Goal: Task Accomplishment & Management: Complete application form

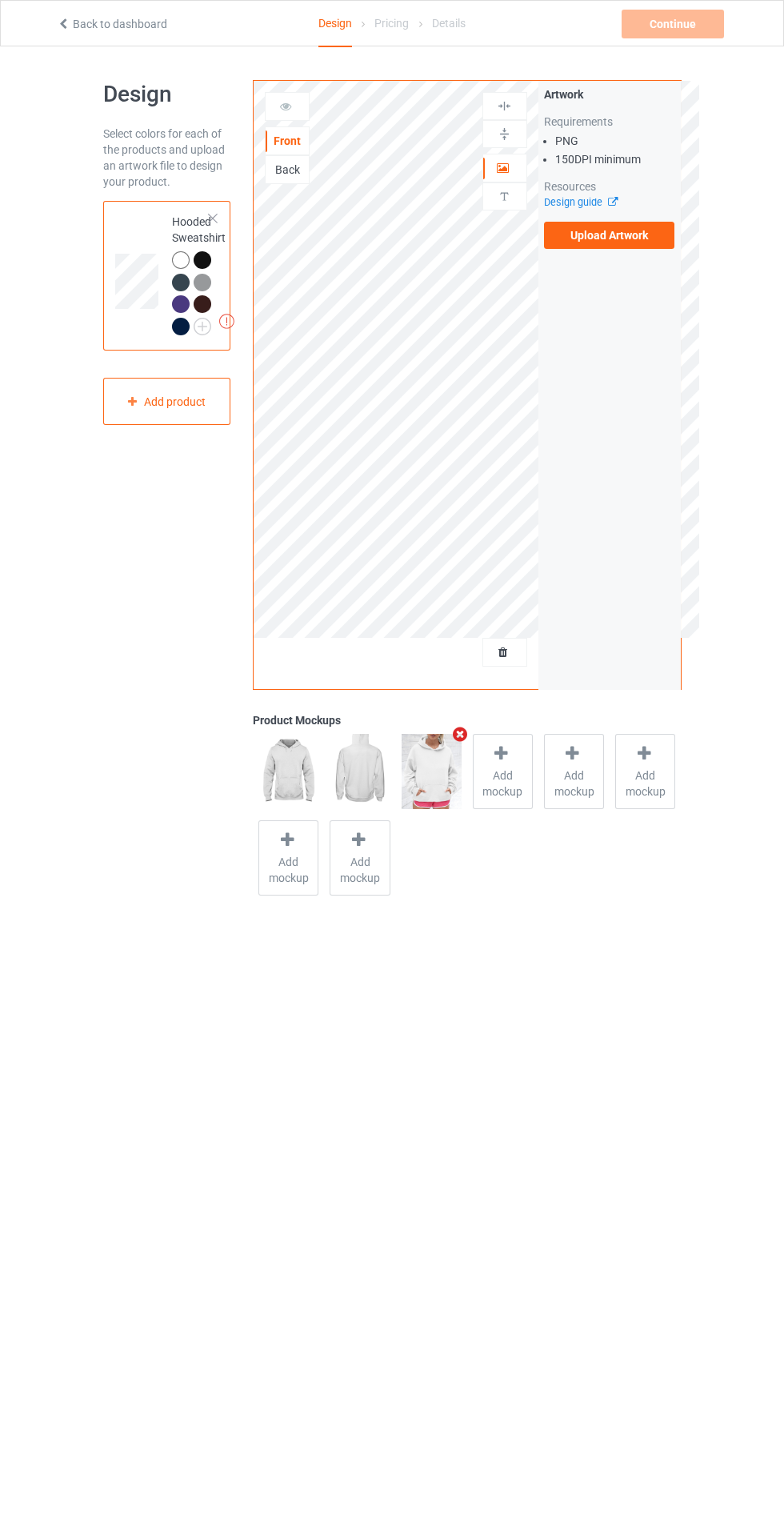
click at [646, 246] on label "Upload Artwork" at bounding box center [610, 234] width 131 height 27
click at [0, 0] on input "Upload Artwork" at bounding box center [0, 0] width 0 height 0
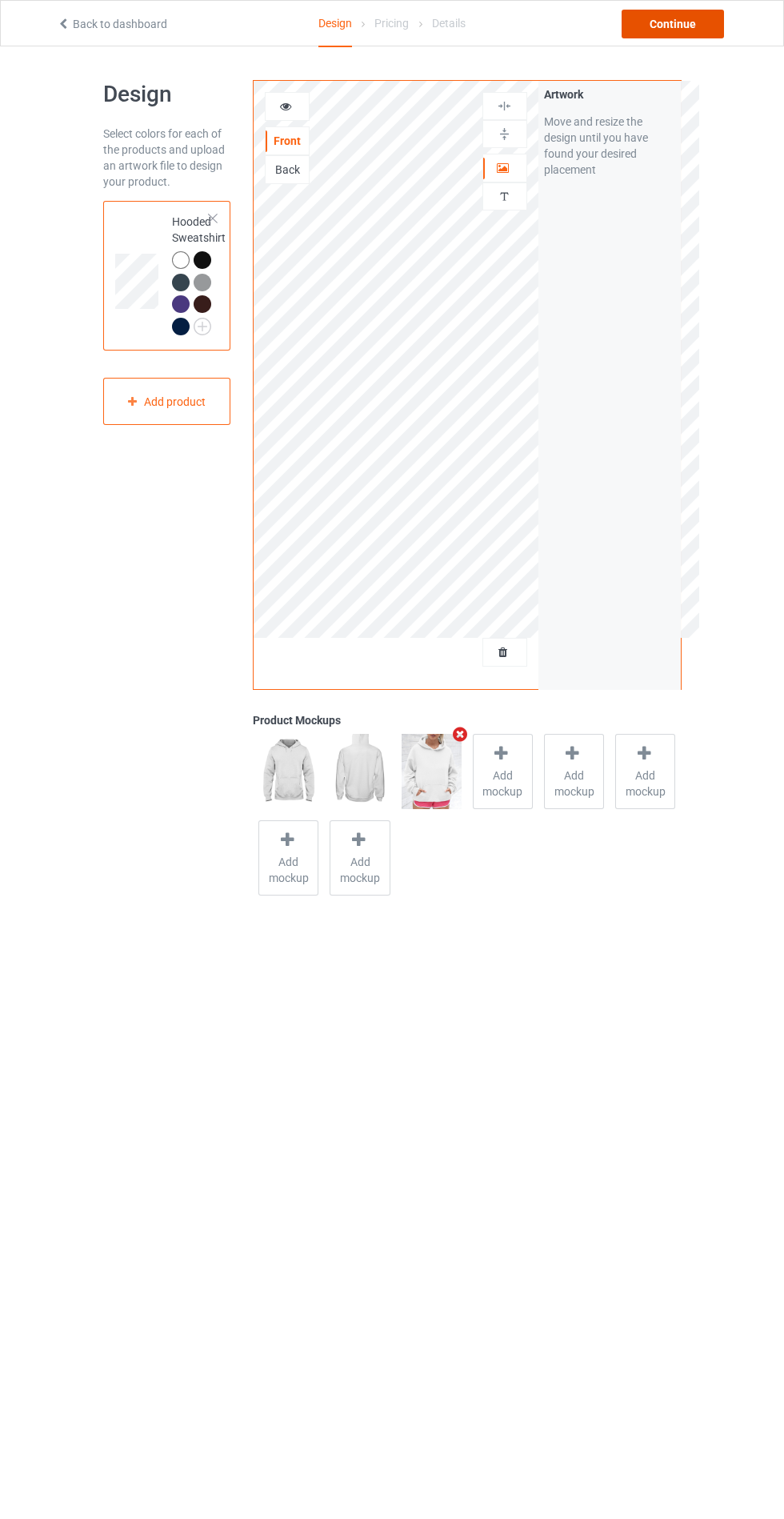
click at [670, 17] on div "Continue" at bounding box center [673, 24] width 102 height 29
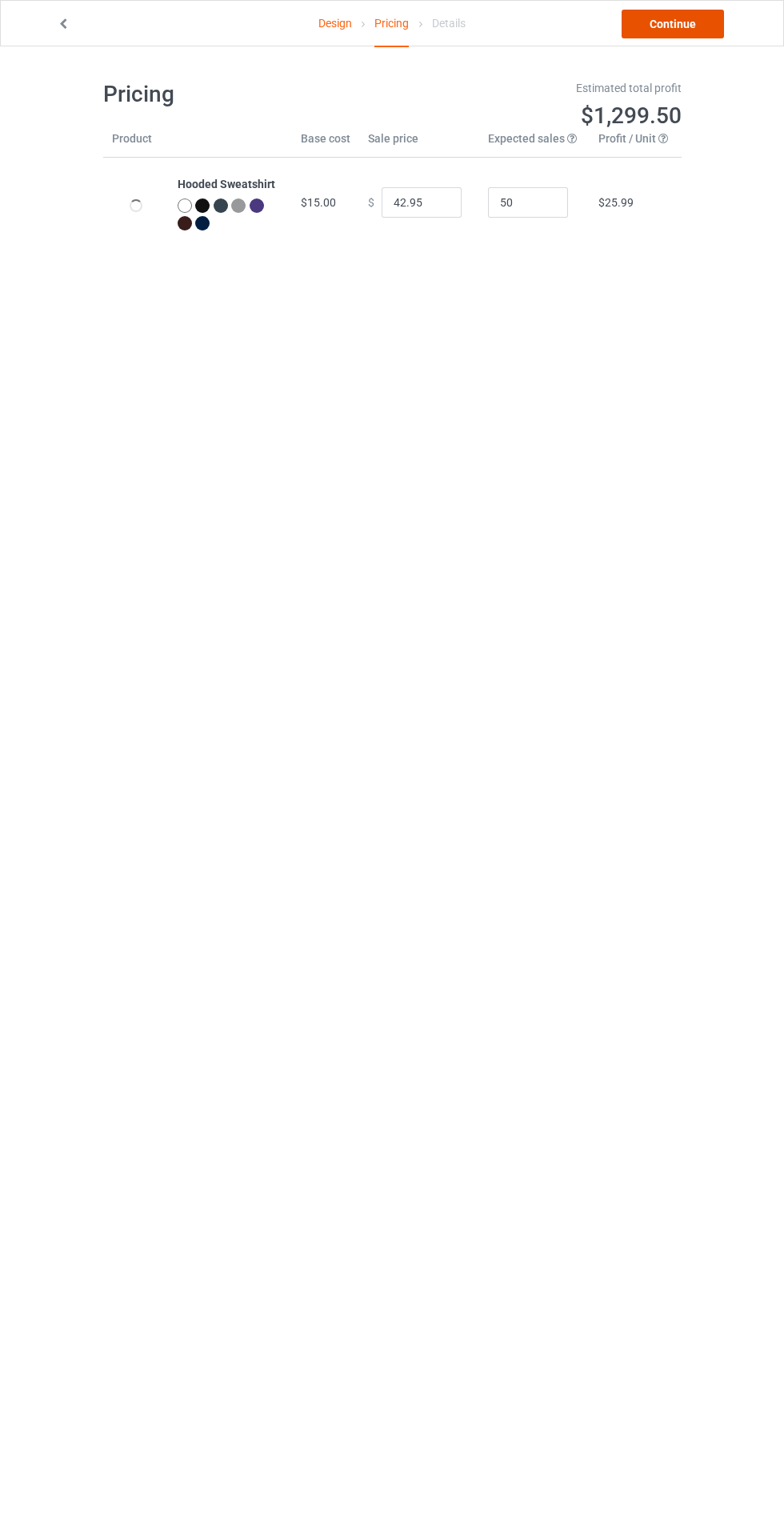
click at [688, 15] on link "Continue" at bounding box center [673, 24] width 102 height 29
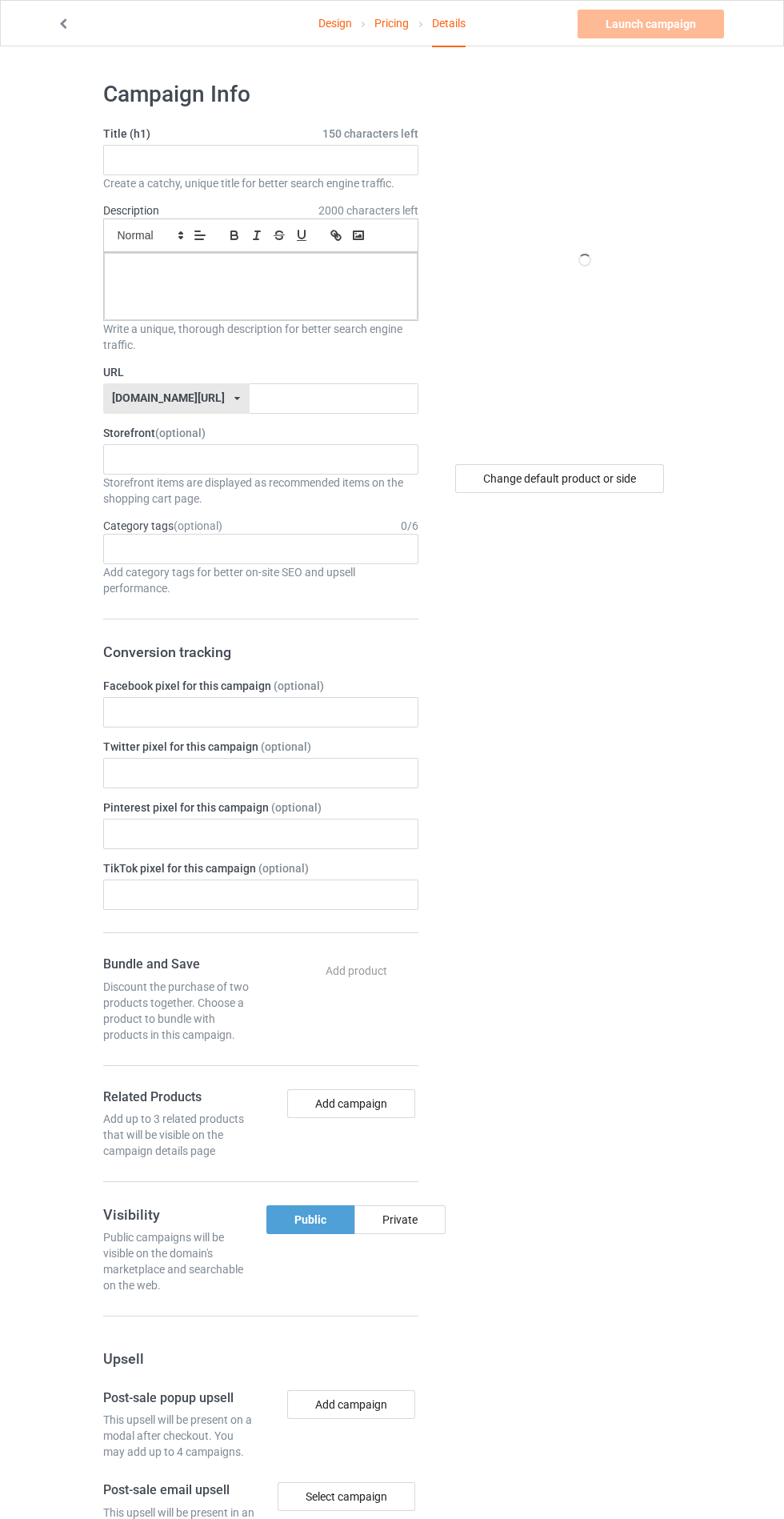
click at [352, 133] on span "150 characters left" at bounding box center [371, 134] width 96 height 16
click at [237, 135] on label "Title (h1) 150 characters left" at bounding box center [261, 134] width 315 height 16
click at [183, 159] on input "text" at bounding box center [261, 160] width 315 height 31
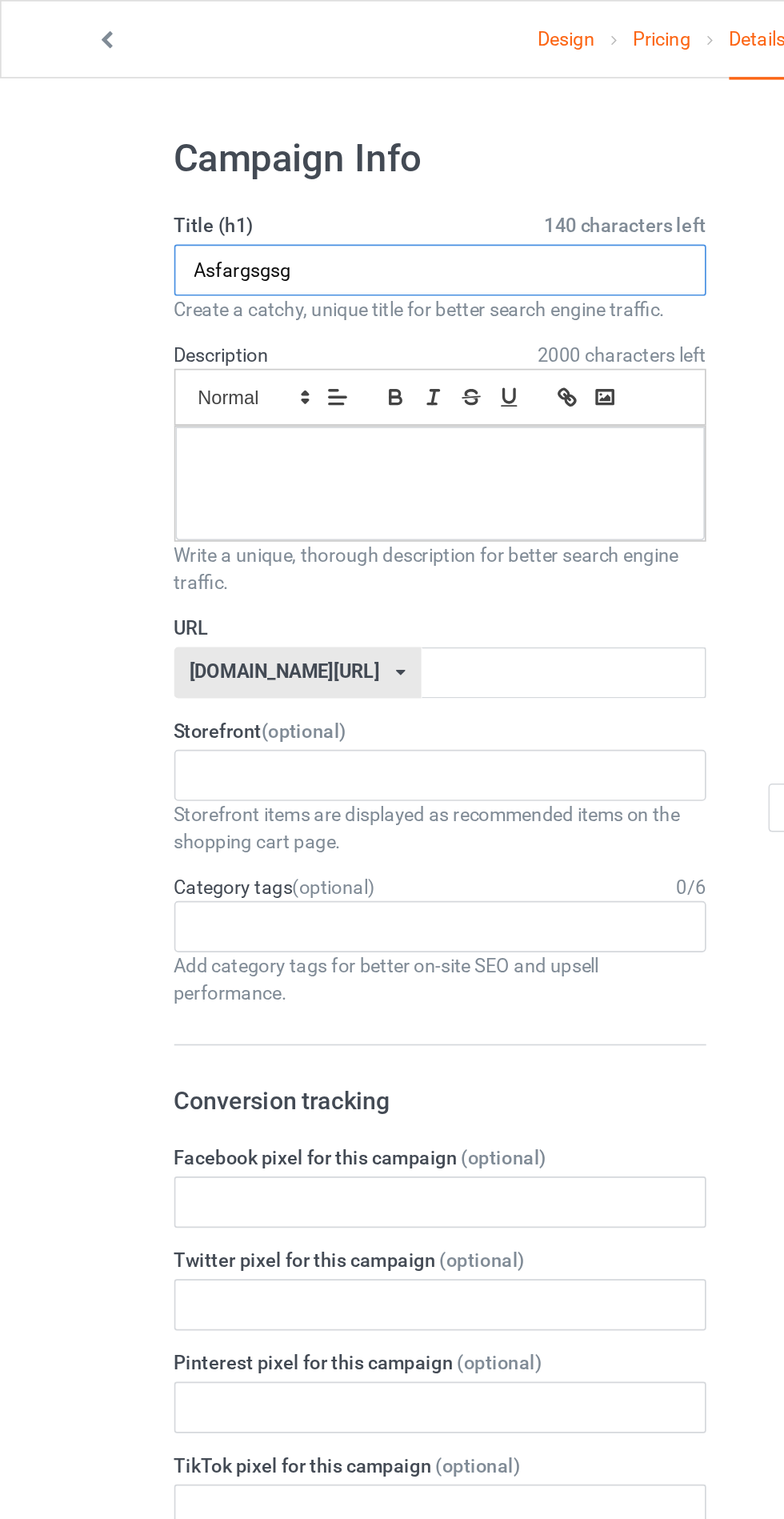
type input "Asfargsgsg"
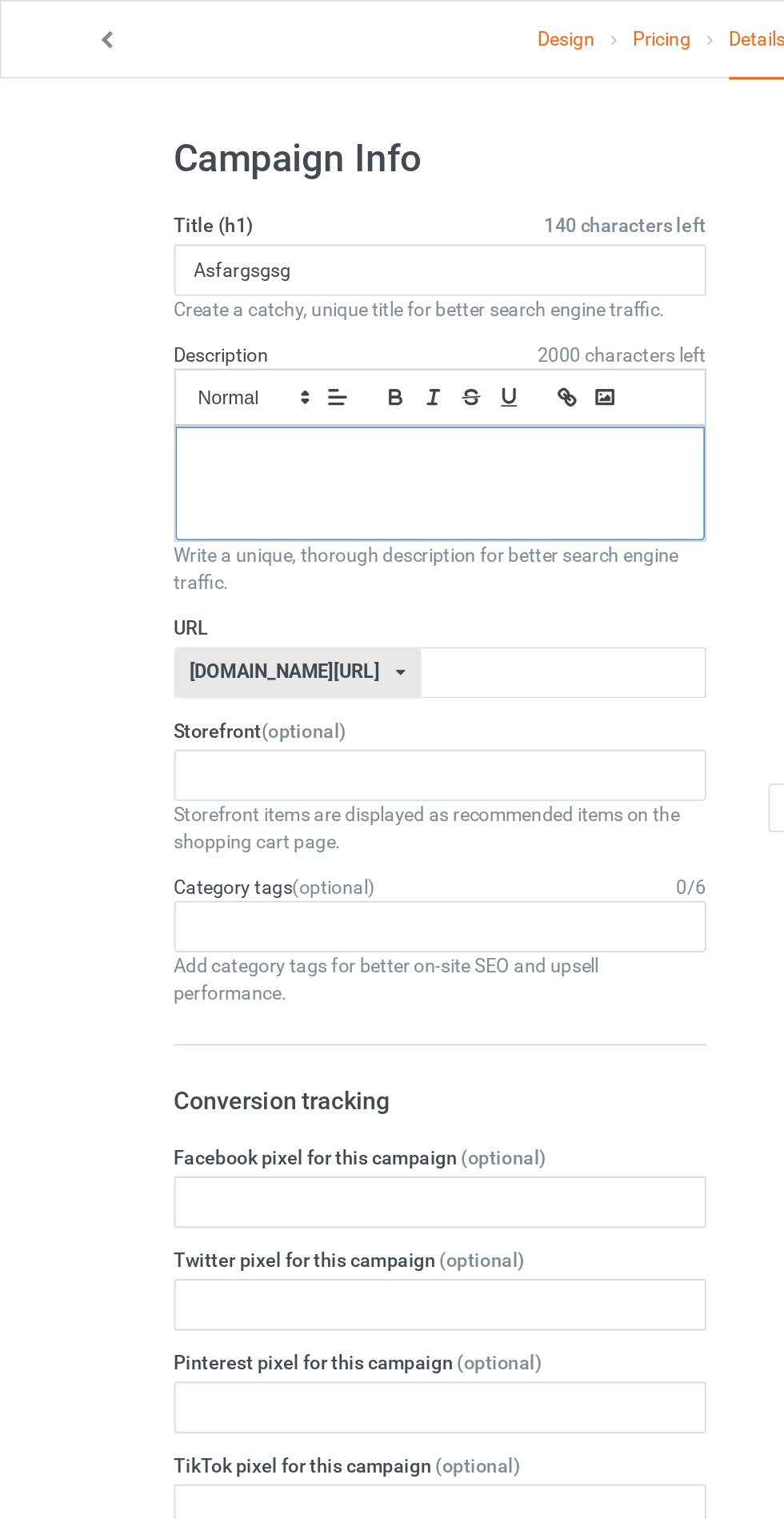
click at [160, 300] on div at bounding box center [261, 286] width 314 height 67
click at [312, 540] on div "Age > [DEMOGRAPHIC_DATA] > 1 Age > [DEMOGRAPHIC_DATA] Months > 1 Month Age > [D…" at bounding box center [261, 549] width 315 height 31
click at [382, 738] on label "Twitter pixel for this campaign (optional)" at bounding box center [261, 746] width 315 height 16
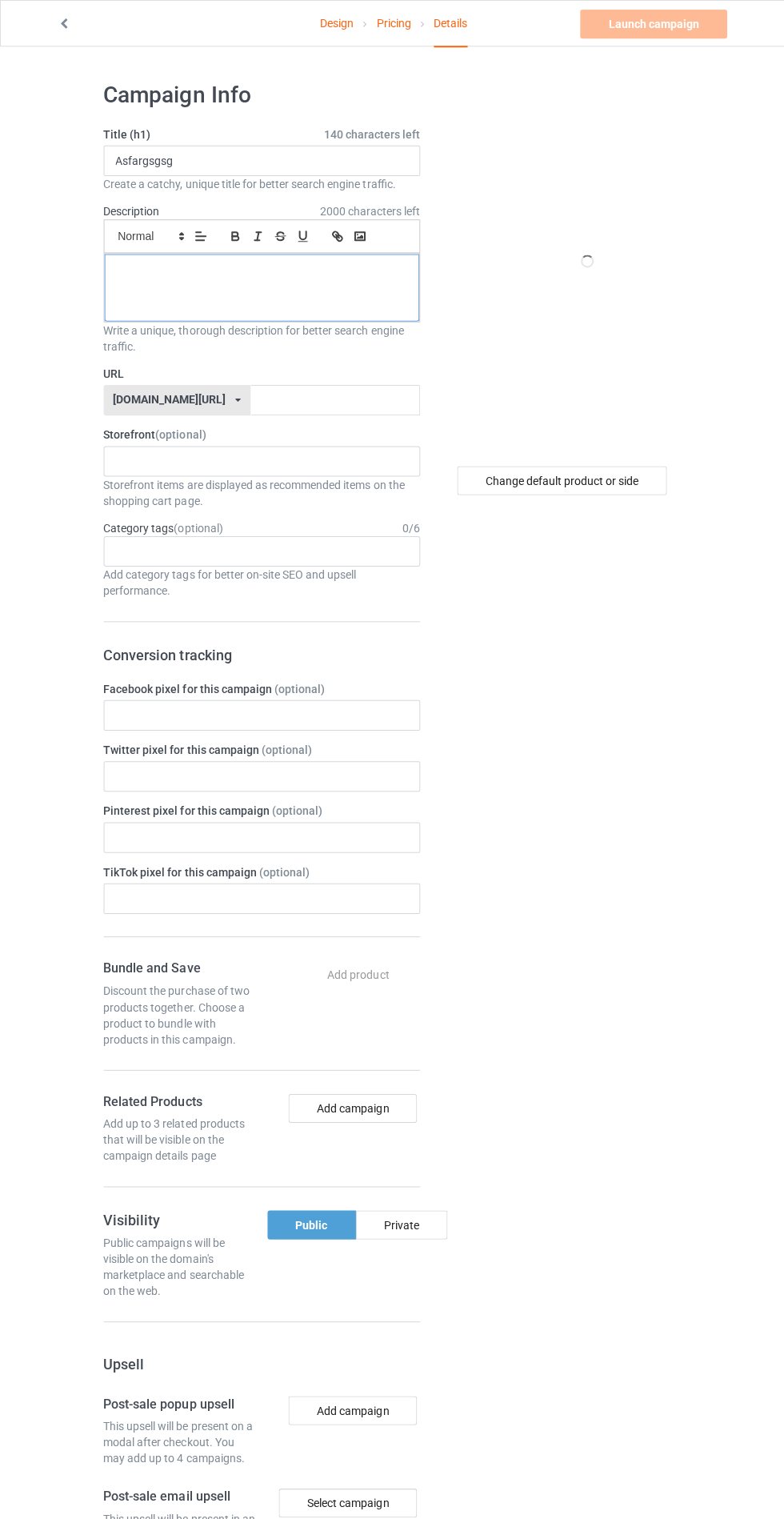
click at [358, 284] on div at bounding box center [261, 286] width 314 height 67
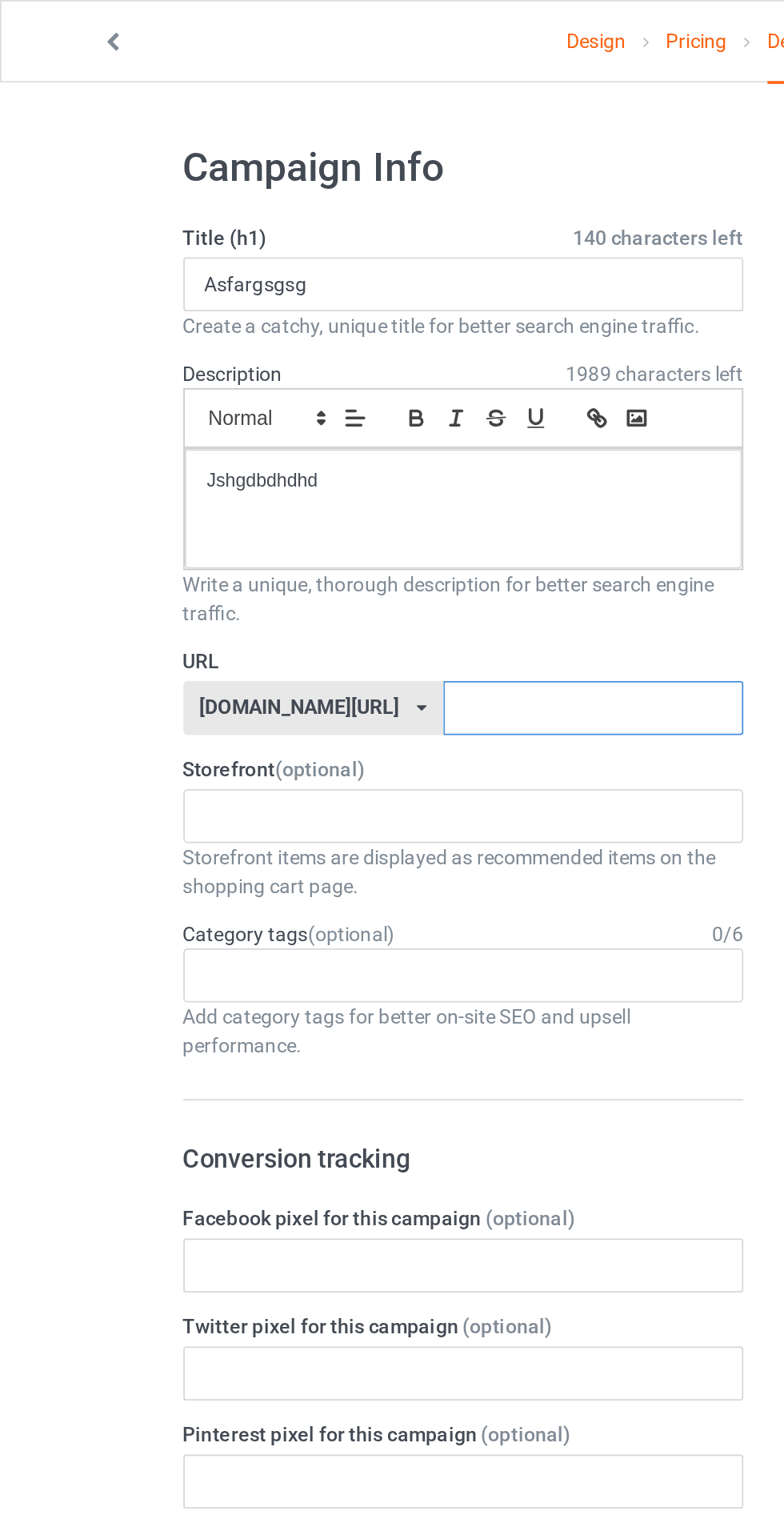
click at [320, 393] on input "text" at bounding box center [333, 398] width 169 height 31
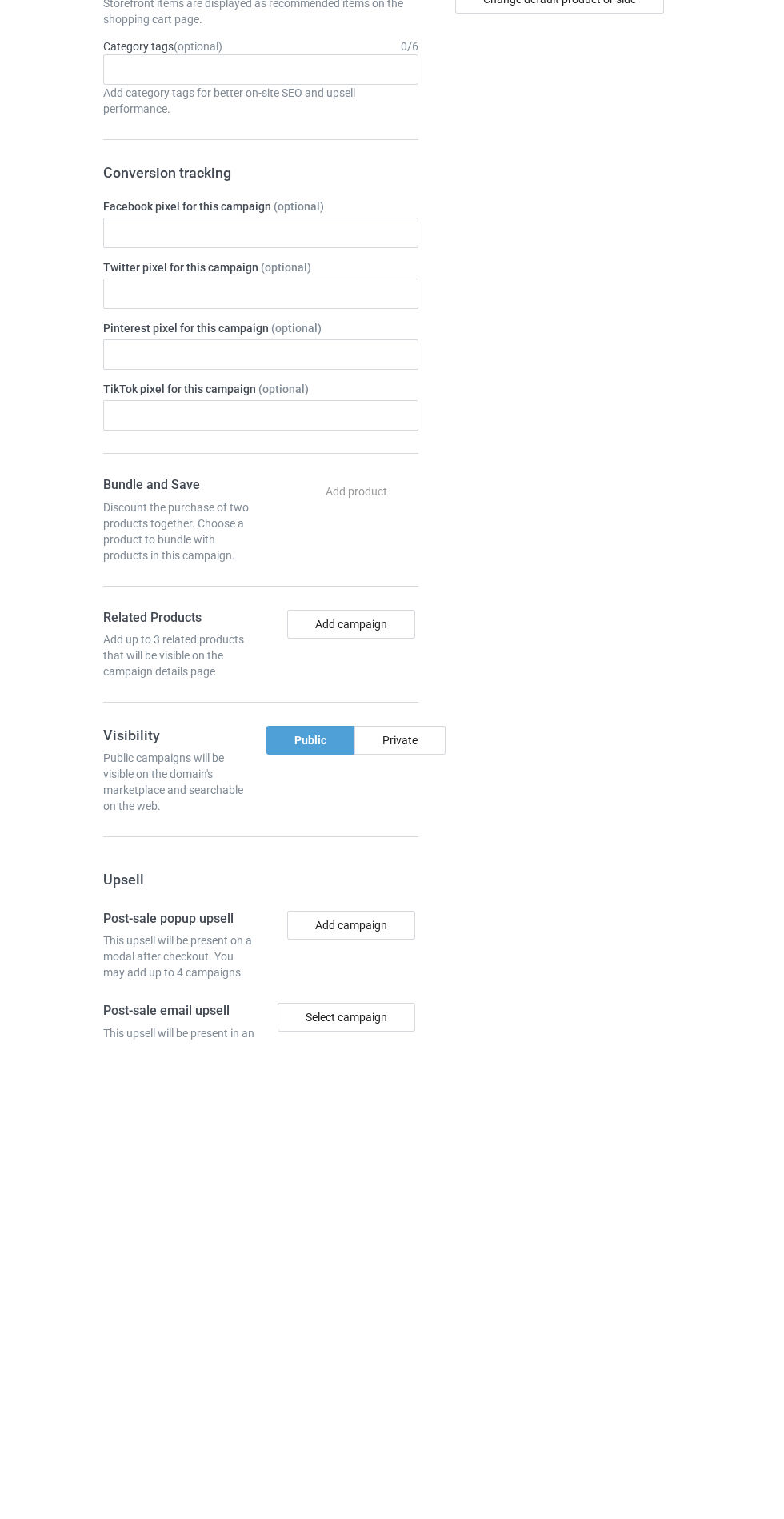
type input "Jattdhdhd"
click at [407, 1218] on div "Private" at bounding box center [400, 1219] width 91 height 29
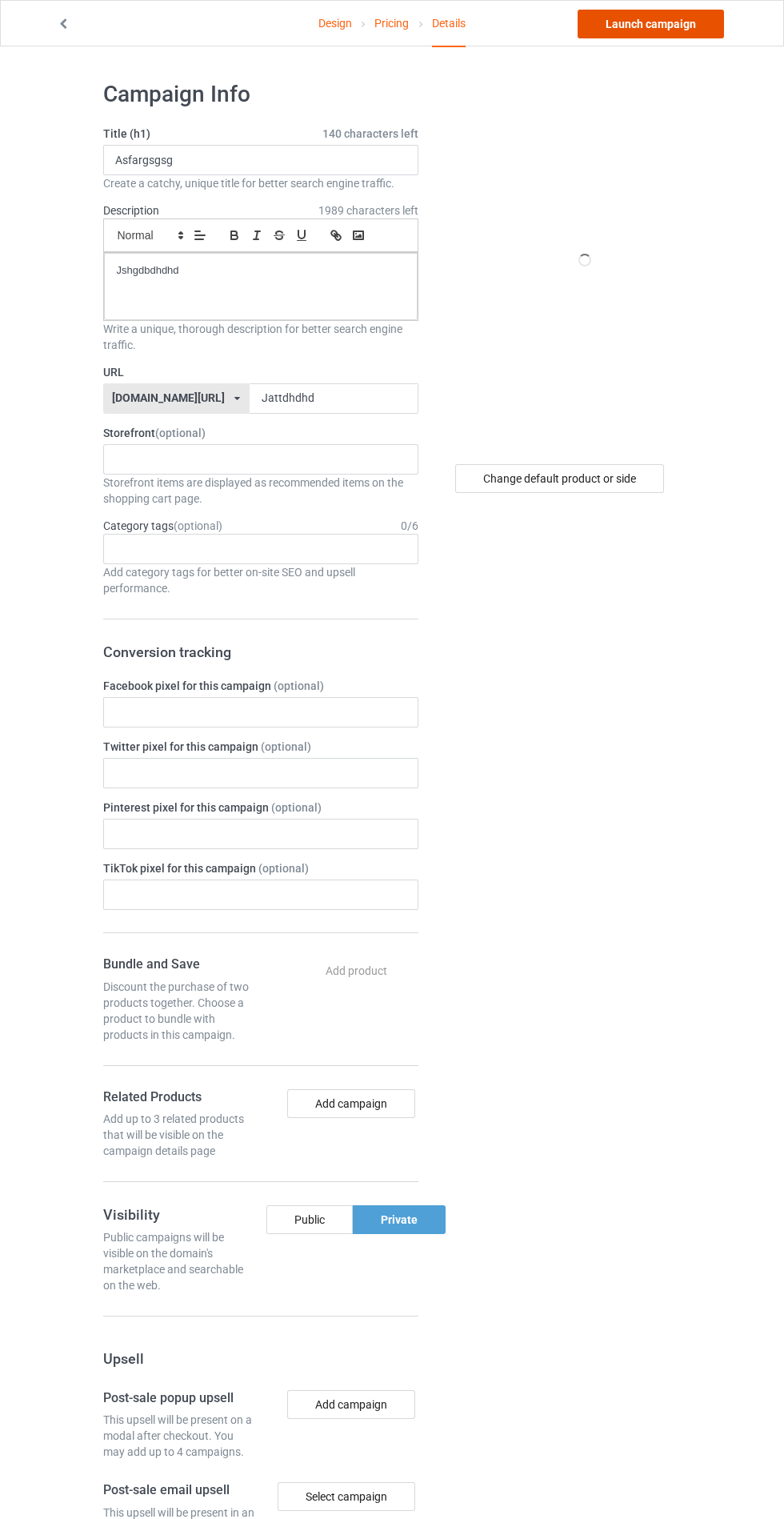
click at [668, 24] on link "Launch campaign" at bounding box center [650, 24] width 146 height 29
